Goal: Task Accomplishment & Management: Manage account settings

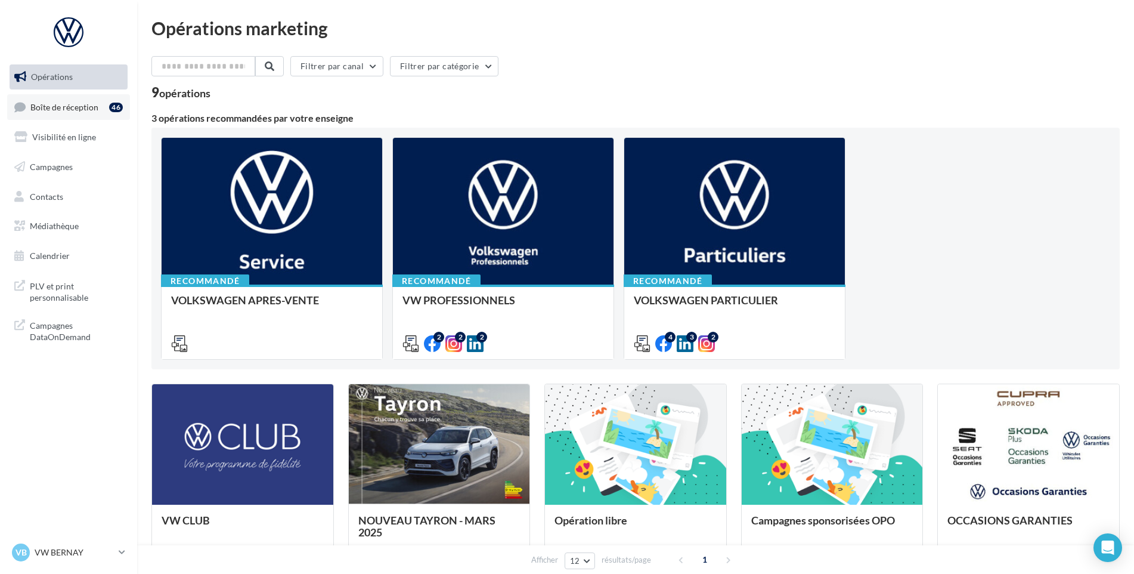
click at [102, 114] on link "Boîte de réception 46" at bounding box center [68, 107] width 123 height 26
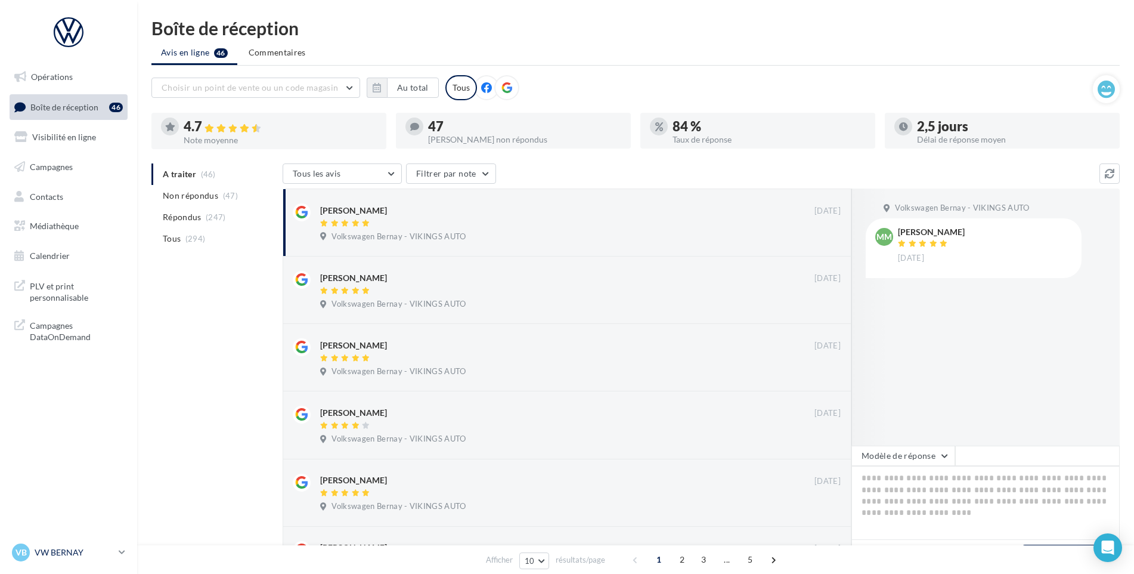
click at [81, 545] on div "VB VW BERNAY vw-ber-vau" at bounding box center [63, 552] width 102 height 18
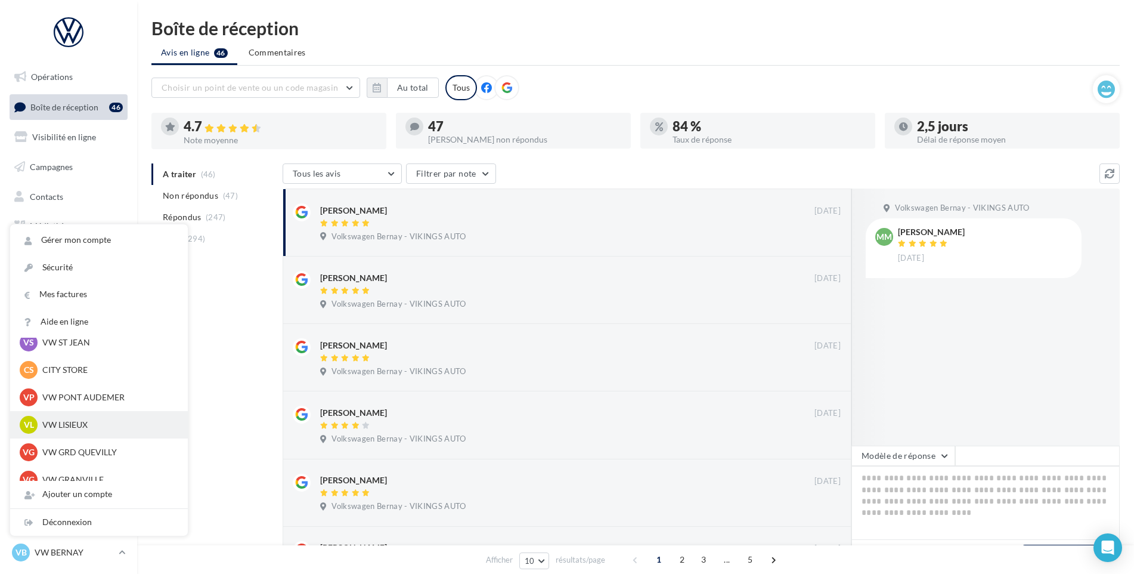
scroll to position [179, 0]
click at [88, 347] on p "VW ST JEAN" at bounding box center [107, 344] width 131 height 12
